Goal: Navigation & Orientation: Find specific page/section

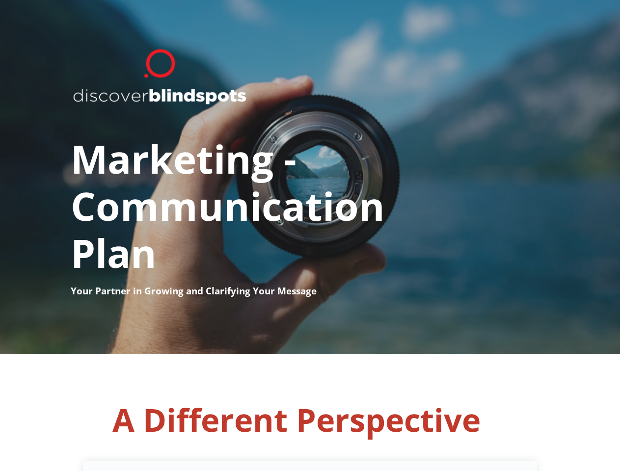
click at [310, 236] on h1 "Marketing - ​ Communication ​ Plan" at bounding box center [310, 196] width 479 height 175
click at [310, 177] on h1 "Marketing - ​ Communication ​ Plan" at bounding box center [310, 196] width 479 height 175
